Goal: Transaction & Acquisition: Download file/media

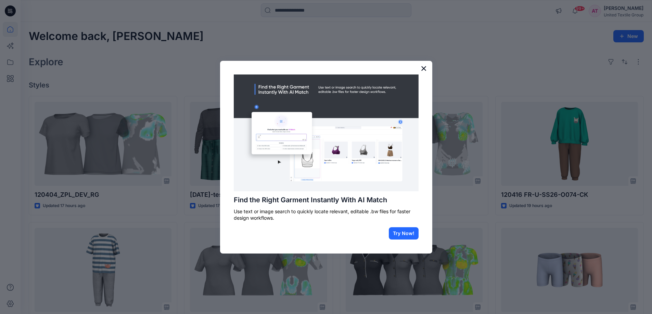
click at [423, 67] on button "×" at bounding box center [424, 68] width 7 height 11
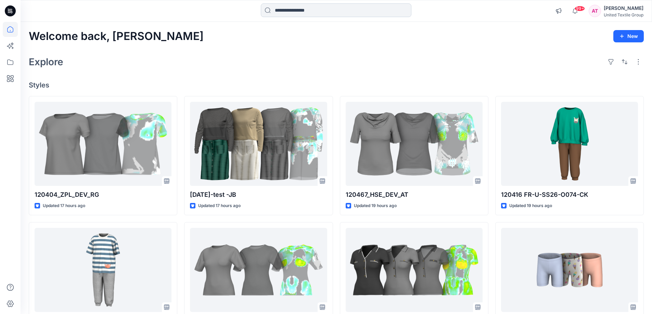
click at [317, 10] on input at bounding box center [336, 10] width 151 height 14
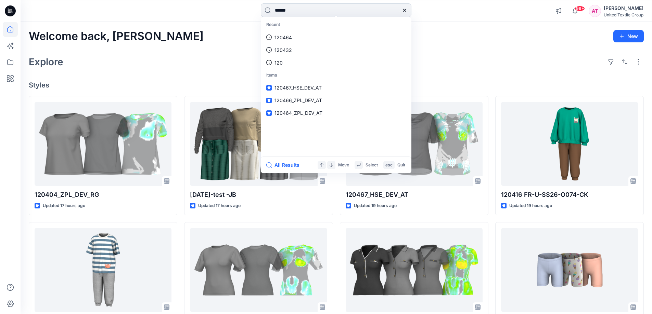
type input "******"
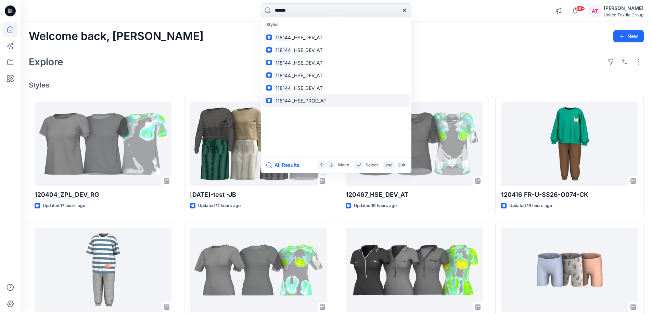
click at [301, 101] on span "_HSE_PROD_AT" at bounding box center [309, 101] width 35 height 6
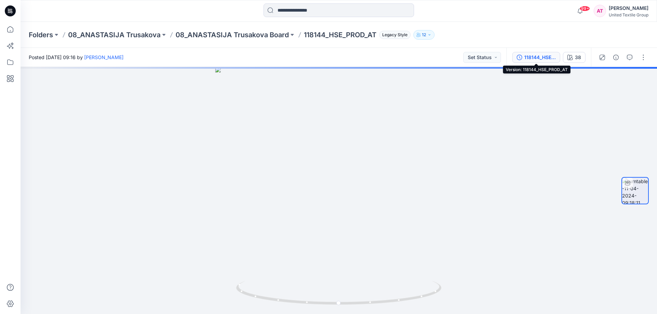
click at [543, 57] on div "118144_HSE_PROD_AT" at bounding box center [539, 58] width 31 height 8
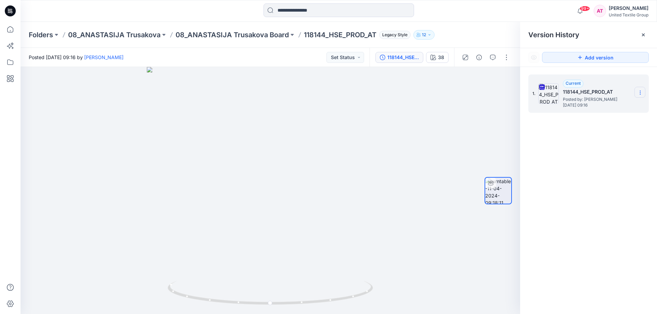
click at [640, 94] on icon at bounding box center [640, 94] width 0 height 0
click at [627, 109] on span "Download Source BW File" at bounding box center [605, 106] width 57 height 8
